Goal: Transaction & Acquisition: Purchase product/service

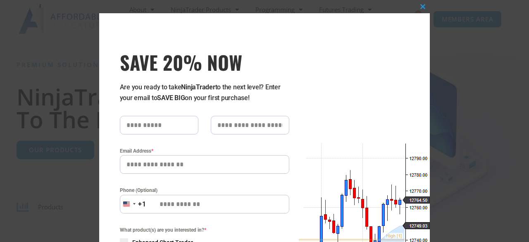
scroll to position [79, 0]
click at [419, 7] on span at bounding box center [423, 6] width 13 height 5
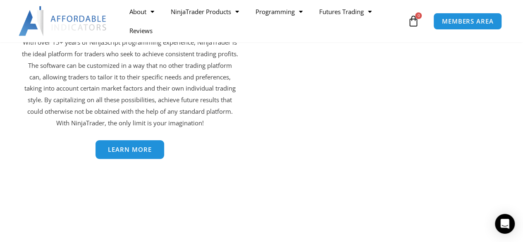
scroll to position [1617, 0]
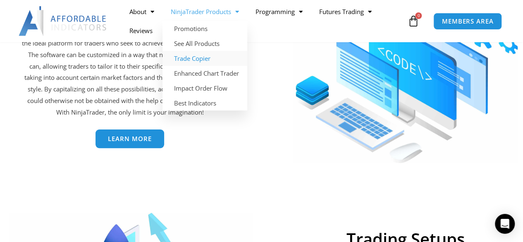
click at [206, 57] on link "Trade Copier" at bounding box center [205, 58] width 85 height 15
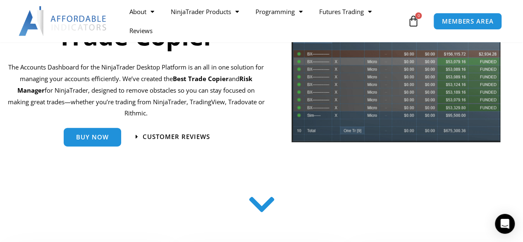
scroll to position [98, 0]
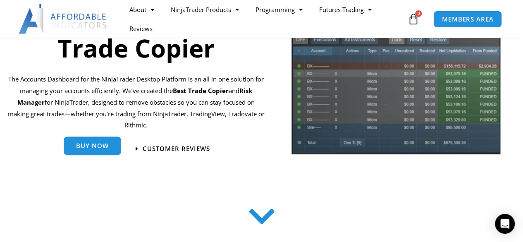
click at [76, 146] on span "Buy Now" at bounding box center [92, 146] width 33 height 6
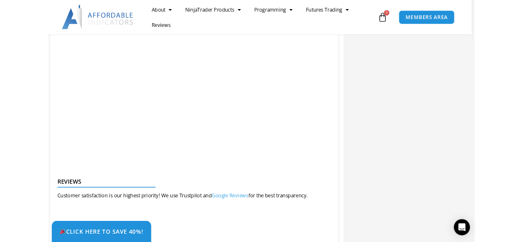
scroll to position [1026, 0]
